Goal: Browse casually: Explore the website without a specific task or goal

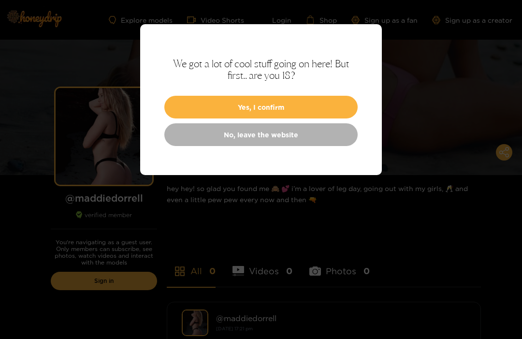
click at [288, 102] on button "Yes, I confirm" at bounding box center [260, 107] width 193 height 23
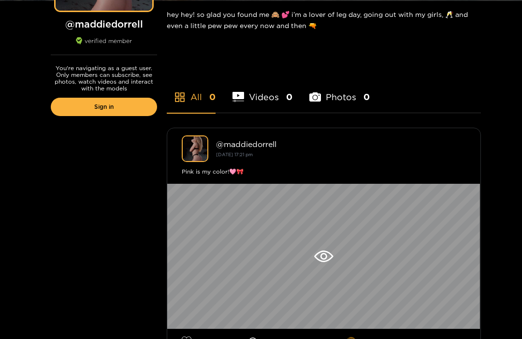
scroll to position [174, 0]
click at [328, 259] on icon at bounding box center [323, 256] width 19 height 12
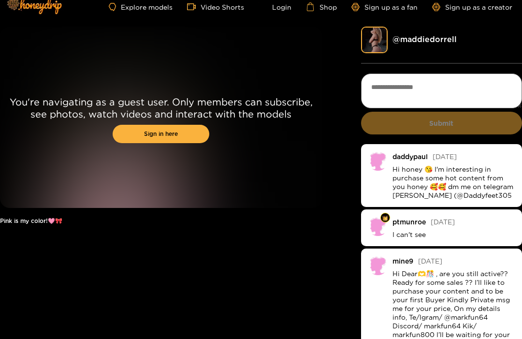
scroll to position [14, 0]
